Goal: Navigation & Orientation: Find specific page/section

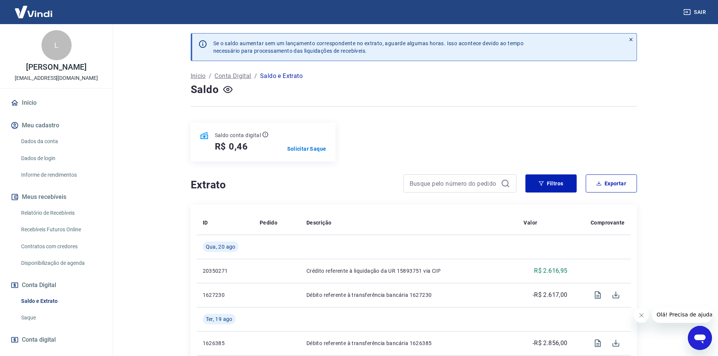
click at [35, 111] on link "Início" at bounding box center [56, 103] width 95 height 17
